Goal: Information Seeking & Learning: Check status

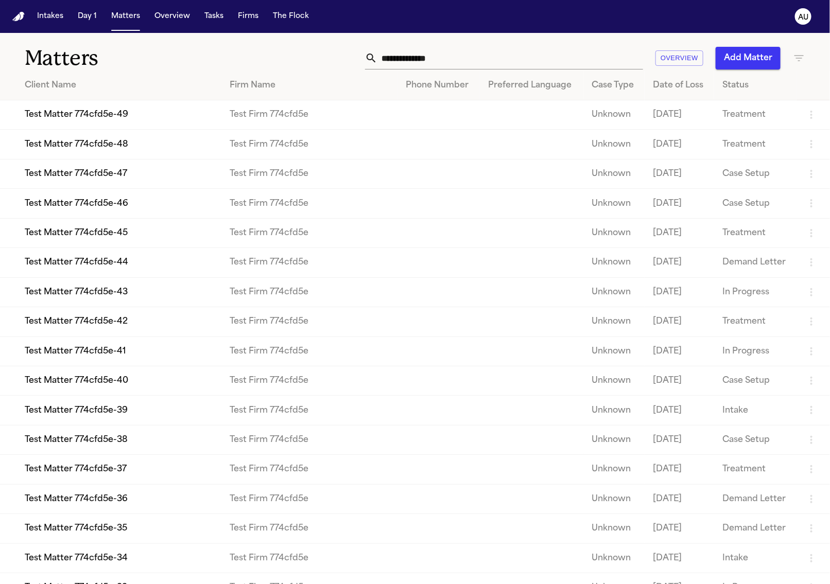
drag, startPoint x: 430, startPoint y: 37, endPoint x: 418, endPoint y: 27, distance: 16.1
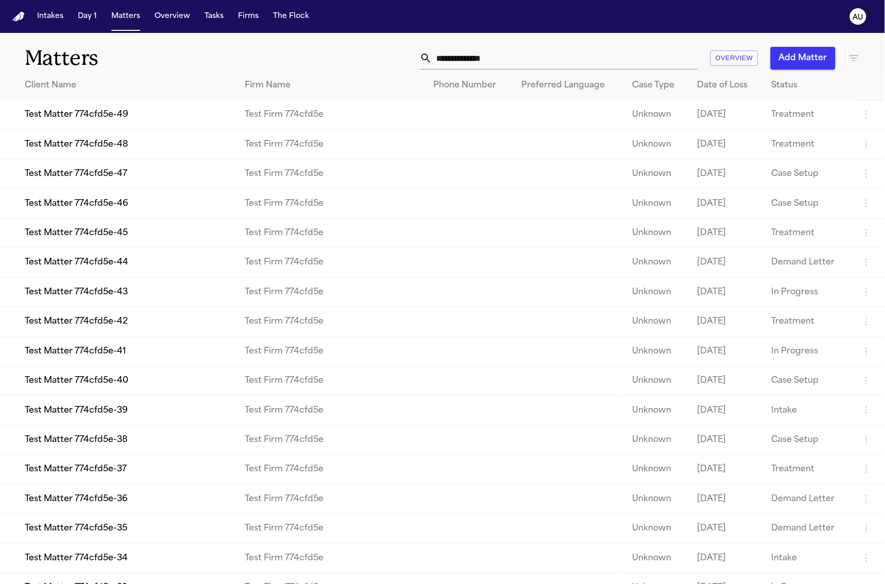
click at [854, 23] on icon "AU" at bounding box center [858, 16] width 16 height 16
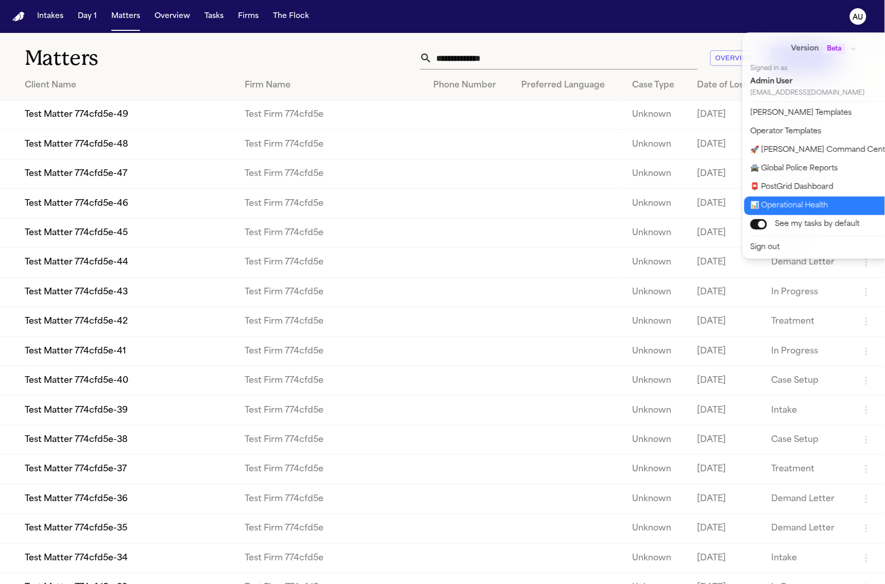
click at [778, 210] on button "📊 Operational Health" at bounding box center [829, 206] width 171 height 19
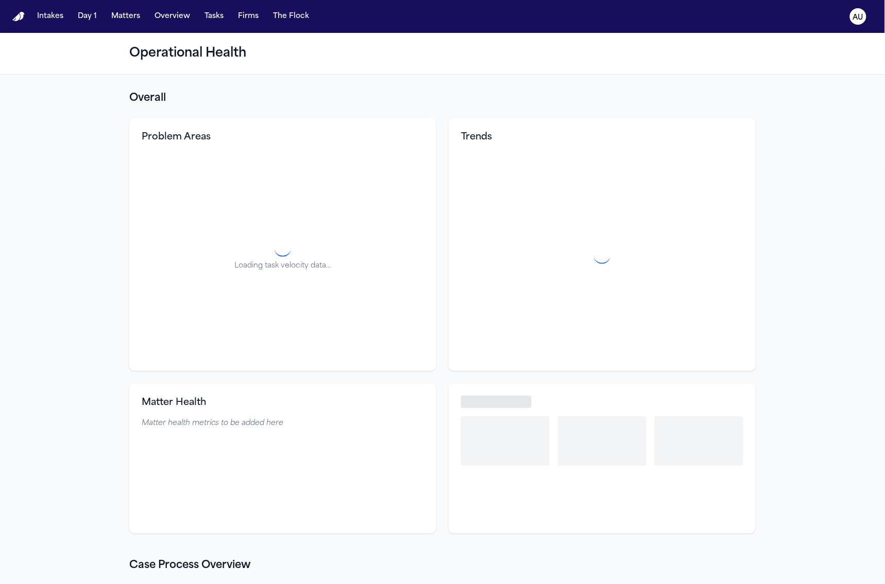
select select "**"
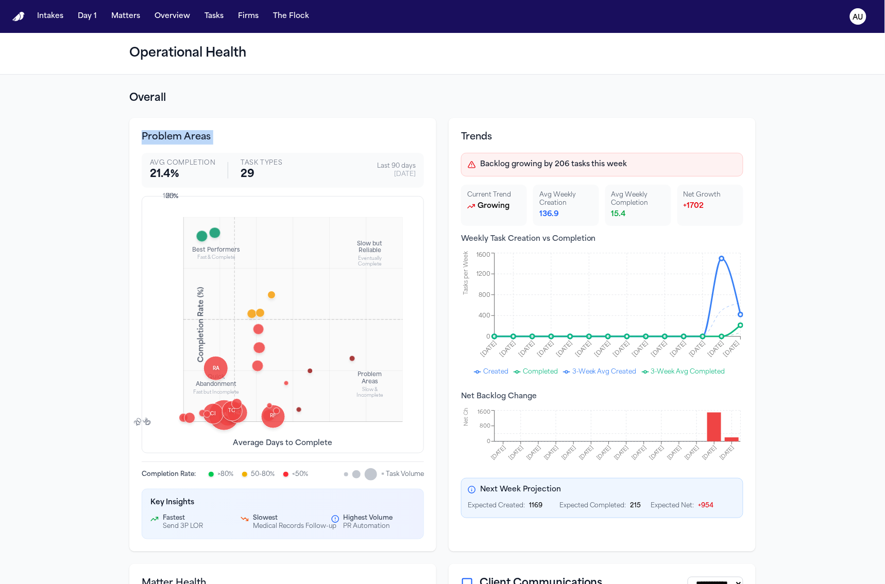
click at [218, 134] on h3 "Problem Areas" at bounding box center [283, 137] width 282 height 14
click at [218, 133] on h3 "Problem Areas" at bounding box center [283, 137] width 282 height 14
click at [219, 126] on div "Problem Areas Avg Completion 21.4 % Task Types 29 Last 90 days [DATE] Best Perf…" at bounding box center [282, 335] width 307 height 434
click at [171, 181] on p "21.4 %" at bounding box center [182, 174] width 65 height 14
click at [505, 156] on div "Backlog growing by 206 tasks this week" at bounding box center [602, 165] width 282 height 24
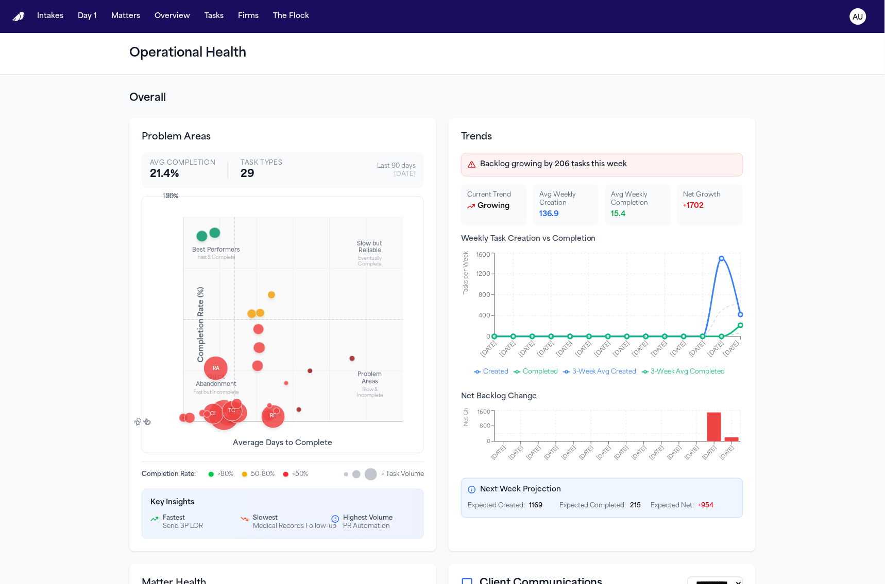
click at [210, 153] on div "Avg Completion 21.4 % Task Types 29 Last 90 days [DATE]" at bounding box center [283, 170] width 282 height 35
click at [183, 165] on p "Avg Completion" at bounding box center [193, 195] width 40 height 61
click at [183, 165] on p "Avg Completion" at bounding box center [202, 139] width 45 height 58
click at [185, 165] on p "Avg Completion" at bounding box center [205, 138] width 40 height 61
copy p "Avg Completion"
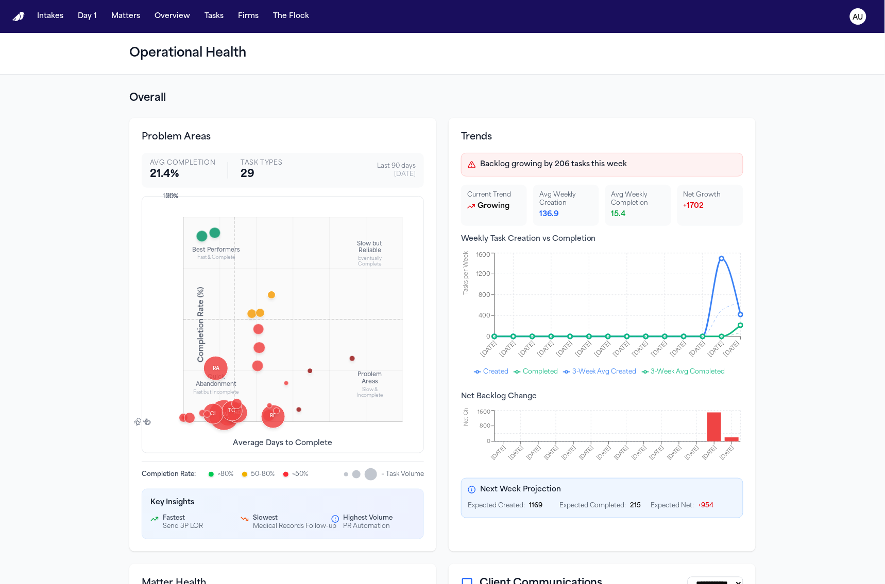
click at [170, 168] on p "21.4 %" at bounding box center [188, 151] width 58 height 55
drag, startPoint x: 182, startPoint y: 179, endPoint x: 119, endPoint y: 158, distance: 66.3
drag, startPoint x: 435, startPoint y: 117, endPoint x: 418, endPoint y: 112, distance: 17.6
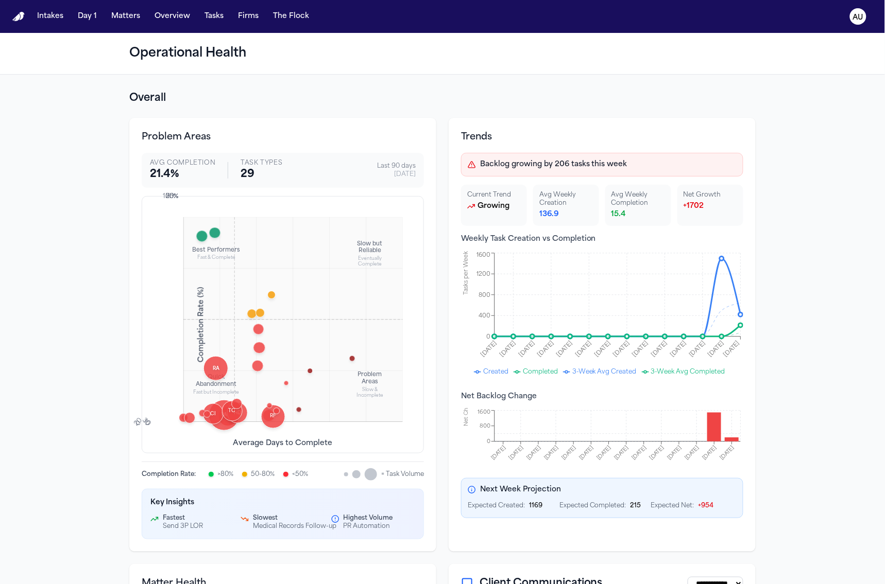
drag, startPoint x: 398, startPoint y: 107, endPoint x: 308, endPoint y: 126, distance: 91.2
click at [389, 105] on section "Overall Problem Areas Avg Completion 21.4 % Task Types 29 Last 90 days [DATE] B…" at bounding box center [442, 403] width 626 height 624
